Goal: Find specific page/section: Find specific page/section

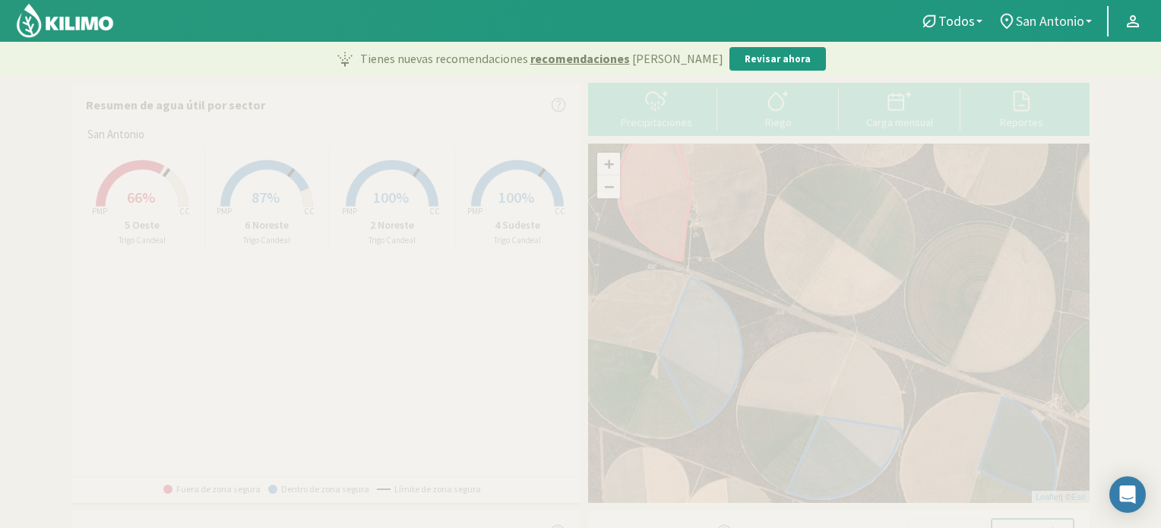
click at [1053, 18] on span "San Antonio" at bounding box center [1050, 21] width 68 height 16
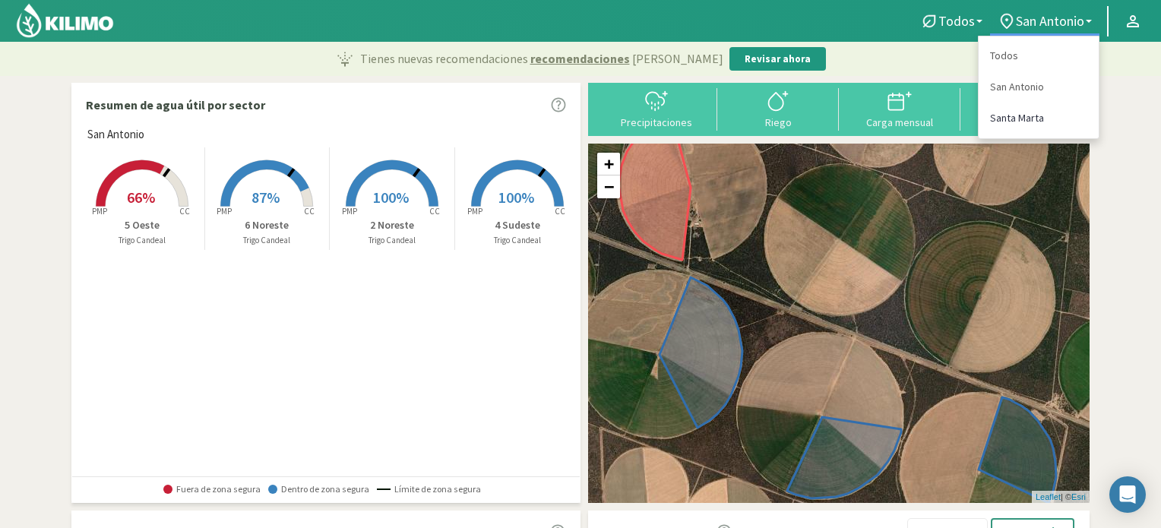
click at [1014, 116] on link "Santa Marta" at bounding box center [1039, 118] width 120 height 31
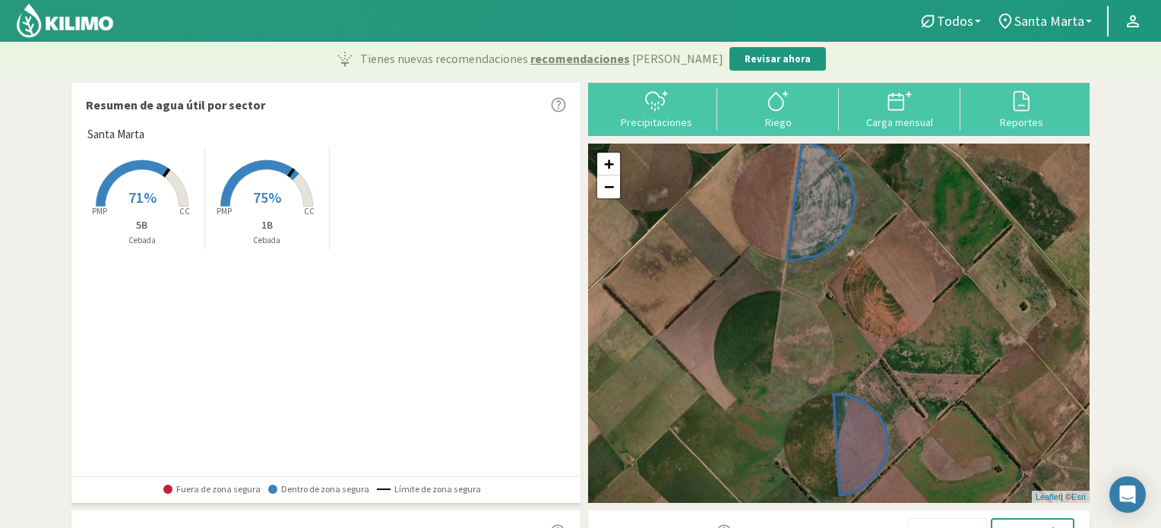
click at [258, 167] on icon at bounding box center [260, 183] width 79 height 46
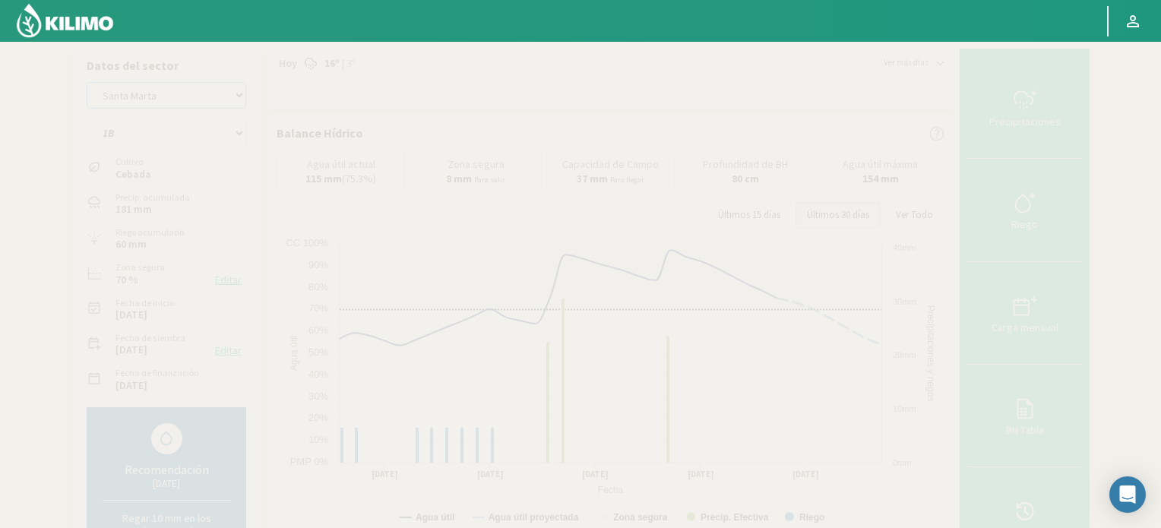
click at [239, 97] on select "San Antonio [GEOGRAPHIC_DATA][PERSON_NAME]" at bounding box center [167, 95] width 160 height 27
click at [87, 82] on select "San Antonio [GEOGRAPHIC_DATA][PERSON_NAME]" at bounding box center [167, 95] width 160 height 27
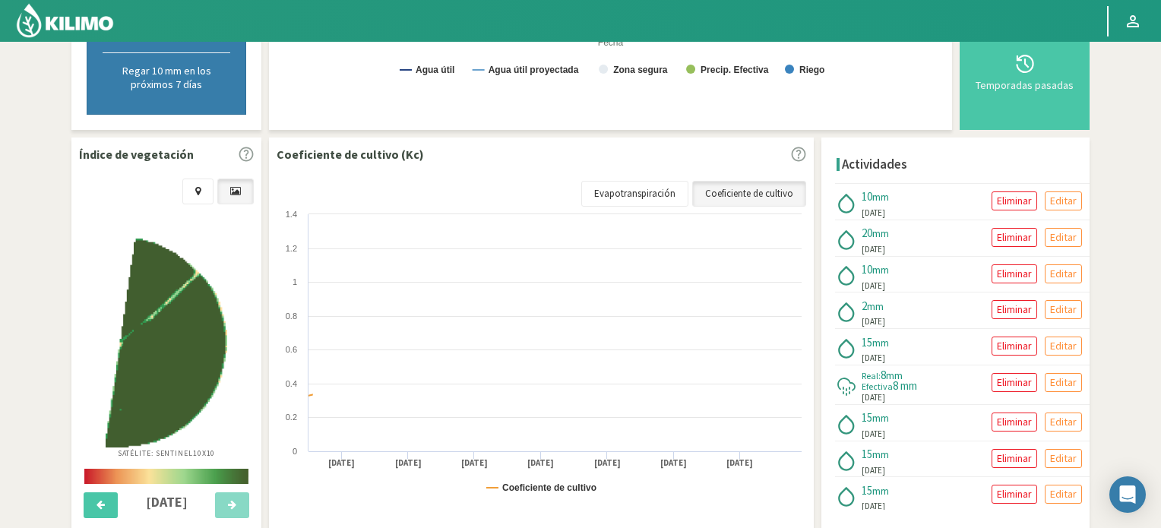
scroll to position [456, 0]
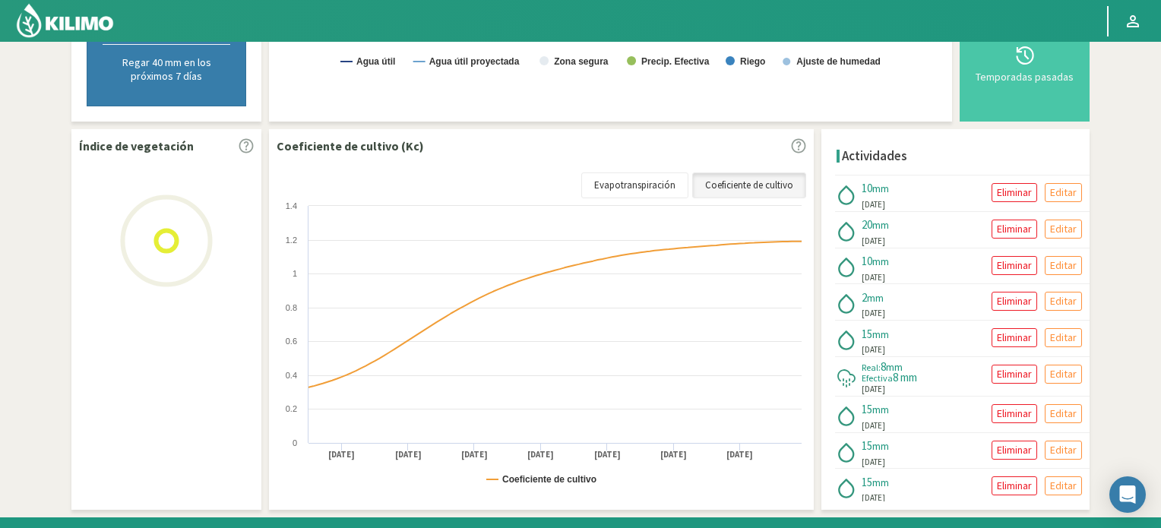
select select "2: Object"
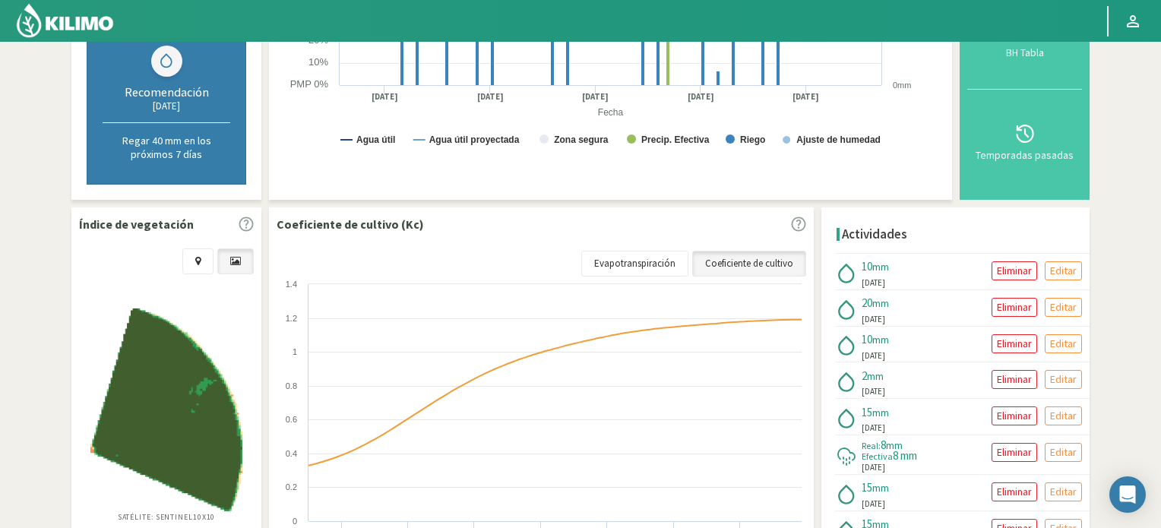
scroll to position [0, 0]
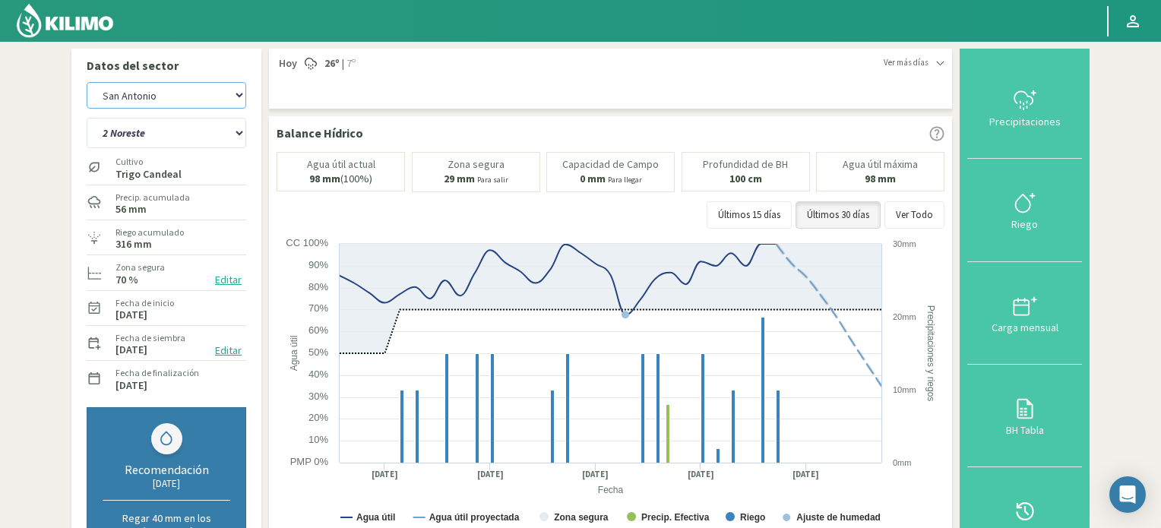
click at [213, 103] on select "San Antonio [GEOGRAPHIC_DATA][PERSON_NAME]" at bounding box center [167, 95] width 160 height 27
click at [87, 82] on select "San Antonio [GEOGRAPHIC_DATA][PERSON_NAME]" at bounding box center [167, 95] width 160 height 27
select select "5: Object"
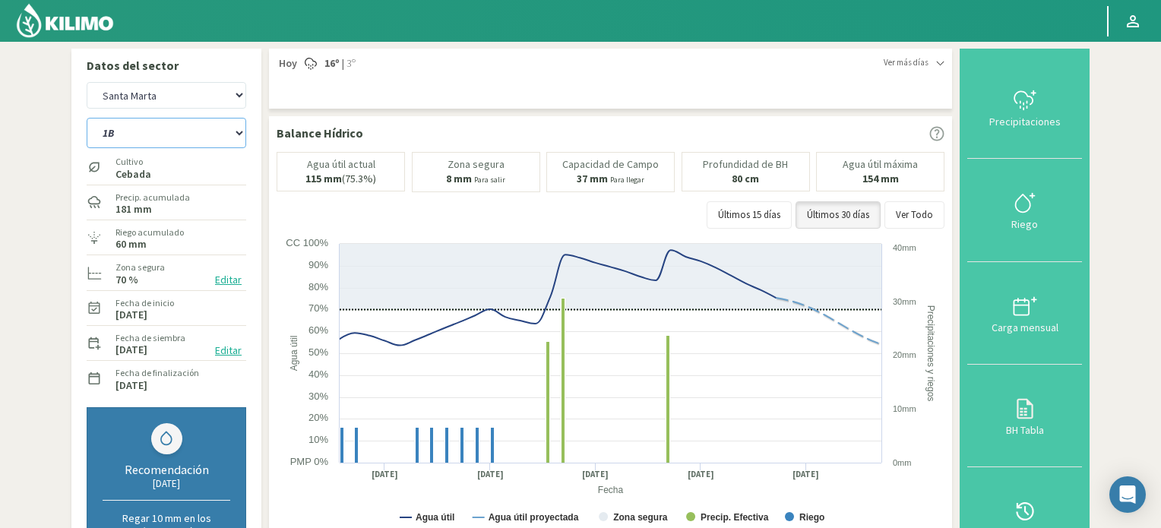
click at [201, 134] on select "1B 5B" at bounding box center [167, 133] width 160 height 30
select select "7: Object"
click at [87, 118] on select "1B 5B" at bounding box center [167, 133] width 160 height 30
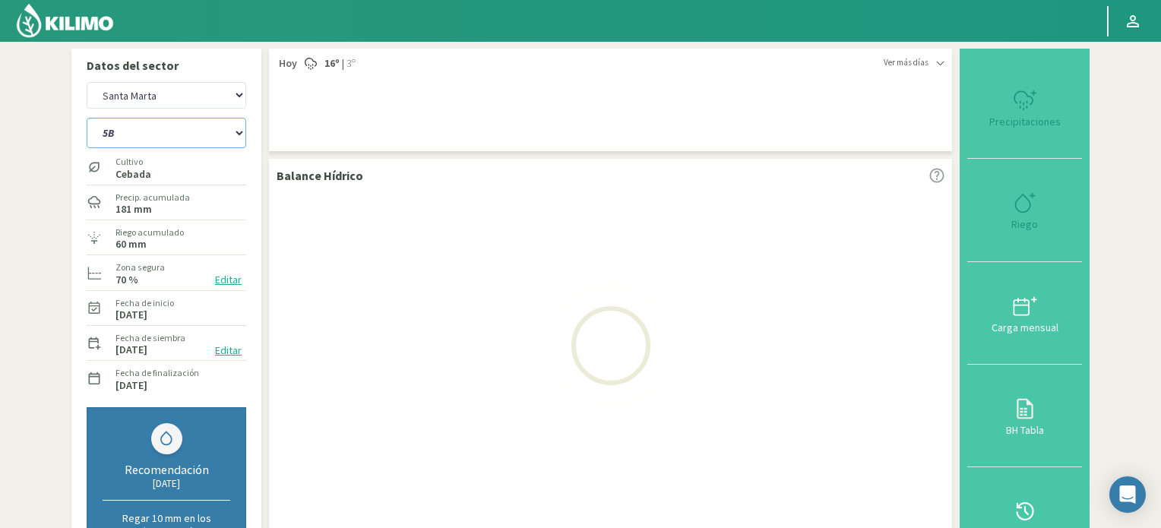
select select "7: Object"
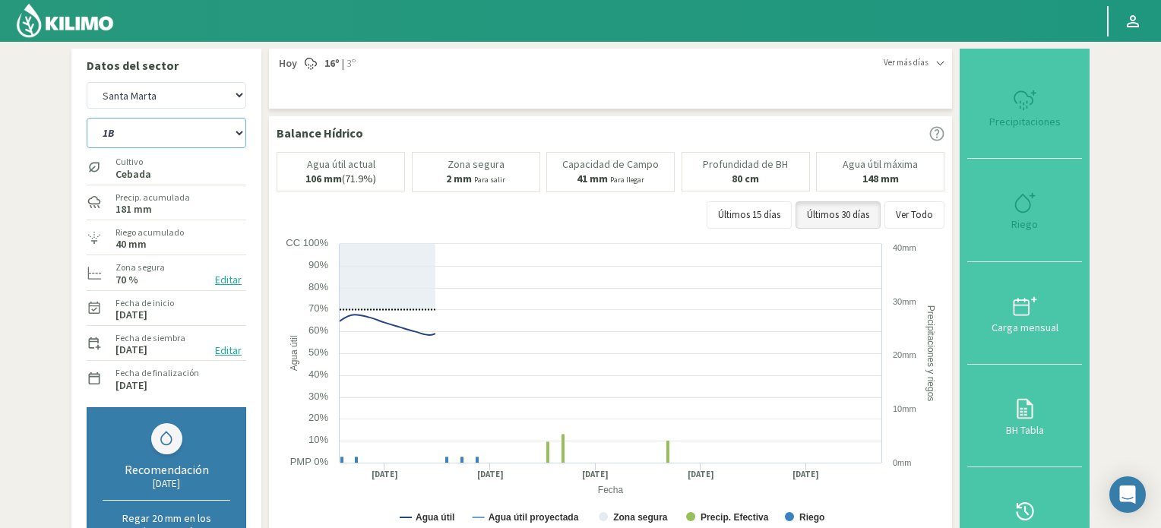
select select "9: Object"
